Goal: Task Accomplishment & Management: Use online tool/utility

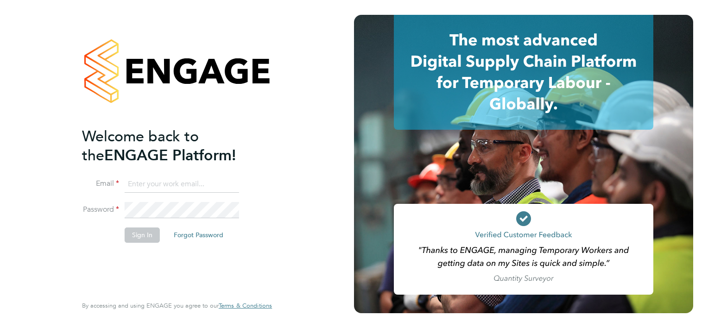
type input "[EMAIL_ADDRESS][DOMAIN_NAME]"
click at [140, 234] on button "Sign In" at bounding box center [142, 235] width 35 height 15
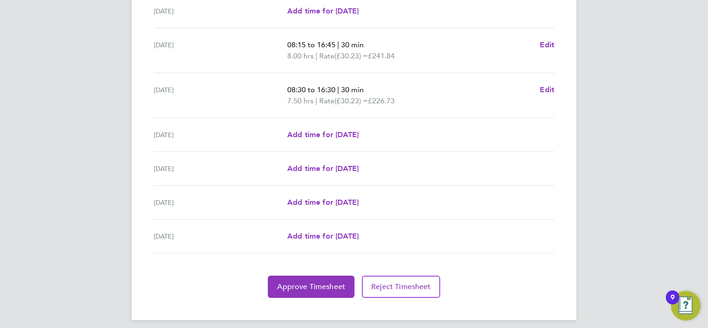
scroll to position [314, 0]
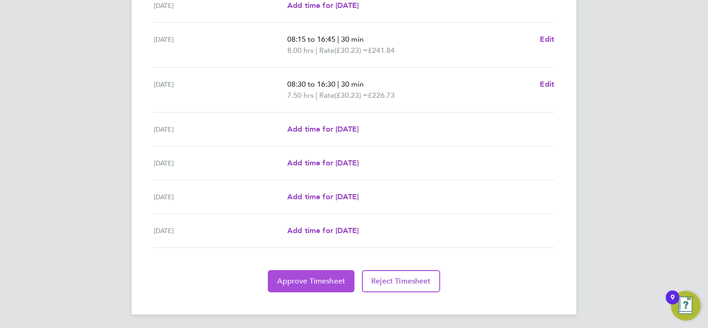
click at [309, 278] on span "Approve Timesheet" at bounding box center [311, 281] width 68 height 9
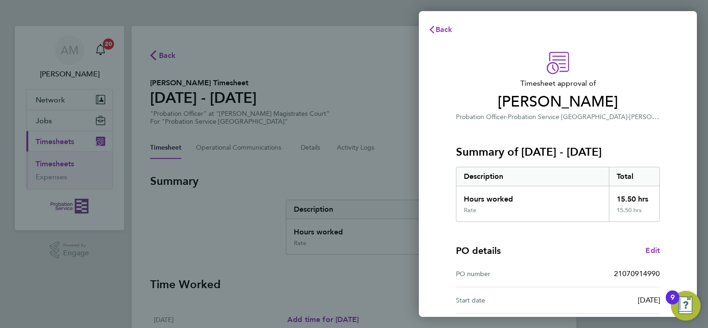
click at [679, 169] on div "Timesheet approval of Joanne Carroll Probation Officer · Probation Service Nort…" at bounding box center [558, 237] width 278 height 392
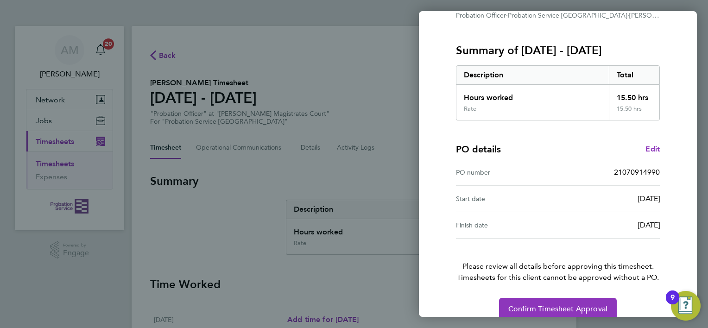
scroll to position [115, 0]
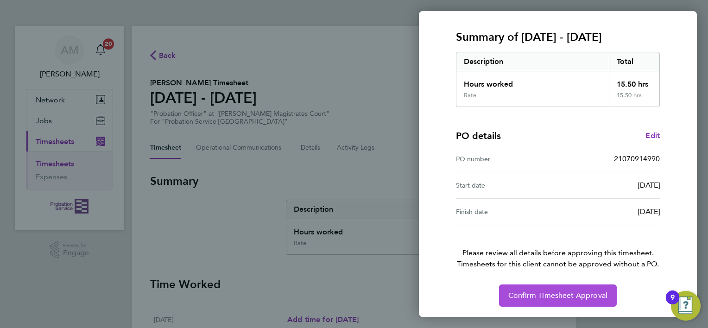
click at [559, 294] on span "Confirm Timesheet Approval" at bounding box center [557, 295] width 99 height 9
